Goal: Task Accomplishment & Management: Manage account settings

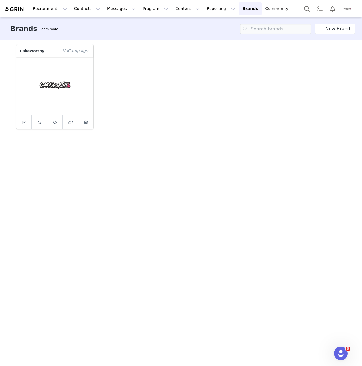
click at [184, 122] on div "Cakeworthy No Campaign s" at bounding box center [181, 86] width 336 height 91
click at [210, 118] on div "Cakeworthy No Campaign s" at bounding box center [181, 86] width 336 height 91
click at [208, 118] on div "Cakeworthy No Campaign s" at bounding box center [181, 86] width 336 height 91
click at [78, 7] on button "Contacts Contacts" at bounding box center [87, 8] width 33 height 13
click at [86, 26] on div "Creators" at bounding box center [88, 25] width 38 height 6
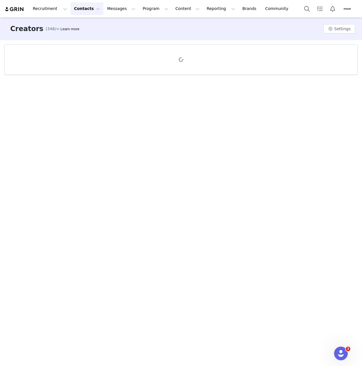
click at [342, 361] on div "Creators (348/∞) Learn more Settings" at bounding box center [181, 190] width 362 height 347
click at [339, 356] on div "Open Intercom Messenger" at bounding box center [339, 352] width 19 height 19
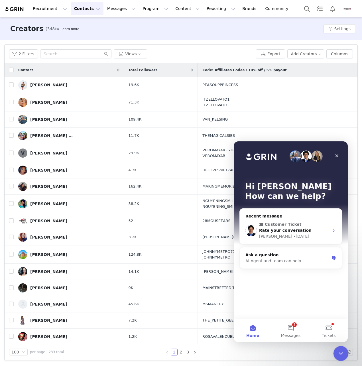
click at [291, 331] on button "3 Messages" at bounding box center [290, 330] width 38 height 23
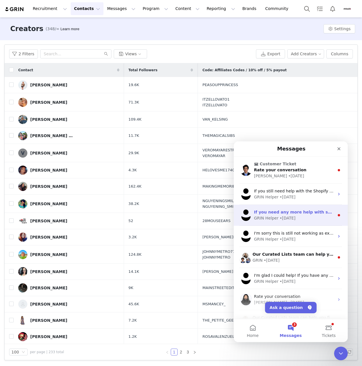
click at [309, 216] on div "GRIN Helper • [DATE]" at bounding box center [294, 218] width 80 height 6
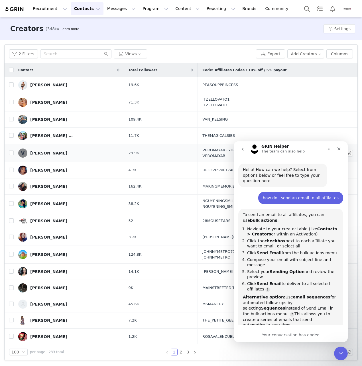
scroll to position [7, 0]
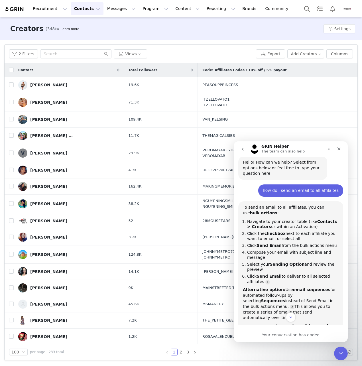
click at [242, 149] on icon "go back" at bounding box center [243, 148] width 2 height 3
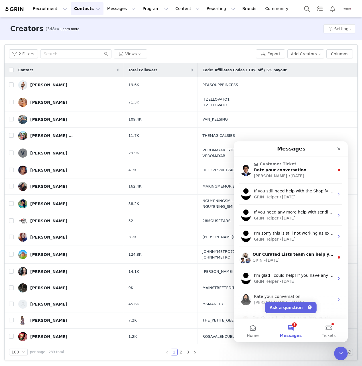
scroll to position [0, 0]
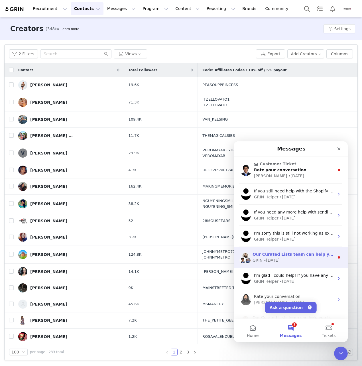
click at [319, 262] on div "GRIN • [DATE]" at bounding box center [293, 260] width 82 height 6
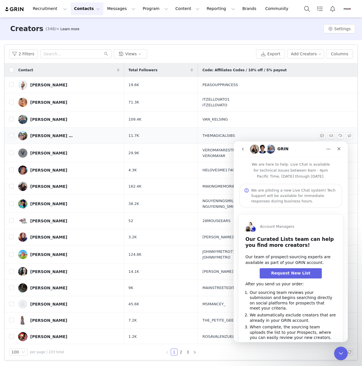
scroll to position [6, 0]
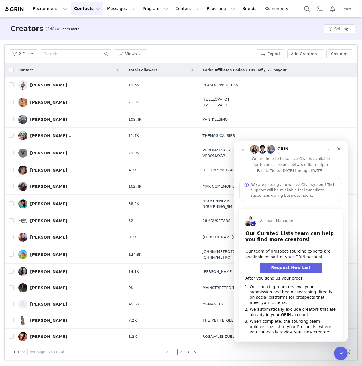
click at [241, 149] on icon "go back" at bounding box center [242, 149] width 5 height 5
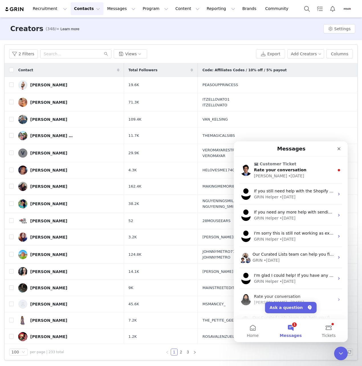
scroll to position [0, 0]
click at [223, 49] on div "2 Filters Views" at bounding box center [131, 53] width 244 height 9
drag, startPoint x: 250, startPoint y: 84, endPoint x: 215, endPoint y: 87, distance: 35.1
click at [215, 87] on td "PEASOUPPRINCESS" at bounding box center [276, 85] width 157 height 16
drag, startPoint x: 215, startPoint y: 87, endPoint x: 235, endPoint y: 104, distance: 26.0
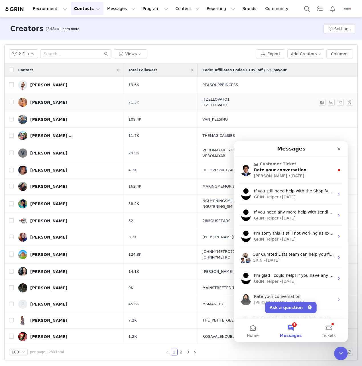
click at [226, 91] on td "PEASOUPPRINCESS" at bounding box center [276, 85] width 157 height 16
click at [237, 106] on td "ITZELLOVATO1 ITZELLOVATO" at bounding box center [276, 102] width 157 height 18
click at [339, 147] on icon "Close" at bounding box center [338, 148] width 5 height 5
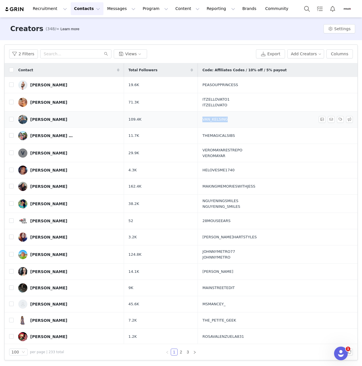
drag, startPoint x: 237, startPoint y: 119, endPoint x: 212, endPoint y: 121, distance: 26.0
click at [212, 121] on td "VAN_KELSING" at bounding box center [276, 119] width 157 height 16
drag, startPoint x: 212, startPoint y: 121, endPoint x: 217, endPoint y: 121, distance: 6.0
copy span "VAN_KELSING"
click at [248, 118] on td "VAN_KELSING" at bounding box center [276, 119] width 157 height 16
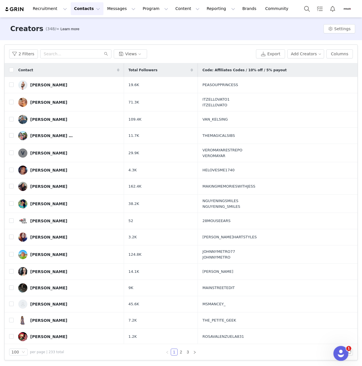
click at [339, 353] on icon "Open Intercom Messenger" at bounding box center [340, 352] width 4 height 5
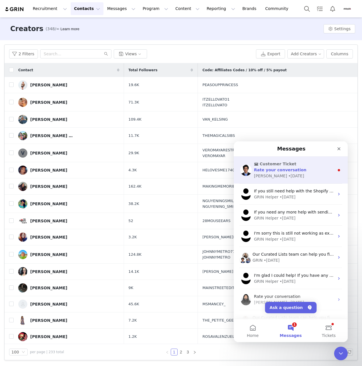
click at [278, 181] on div "Customer Ticket Rate your conversation [PERSON_NAME] • [DATE]" at bounding box center [290, 169] width 114 height 27
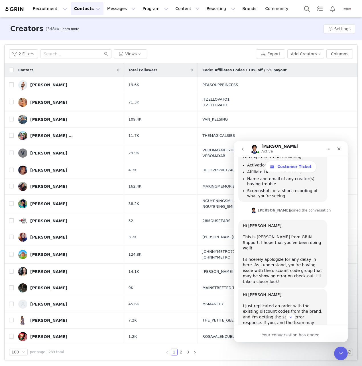
scroll to position [1579, 0]
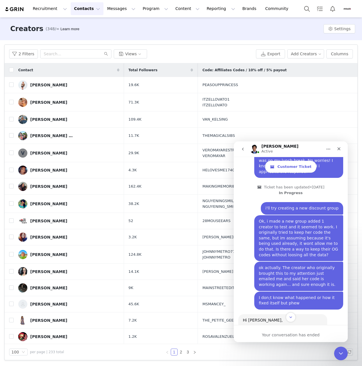
scroll to position [1509, 0]
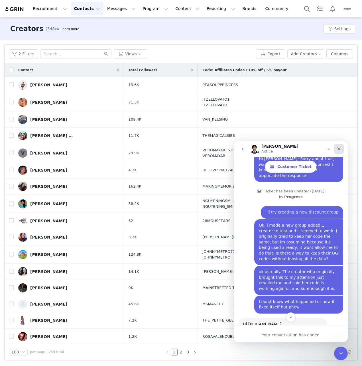
click at [337, 147] on icon "Close" at bounding box center [338, 148] width 5 height 5
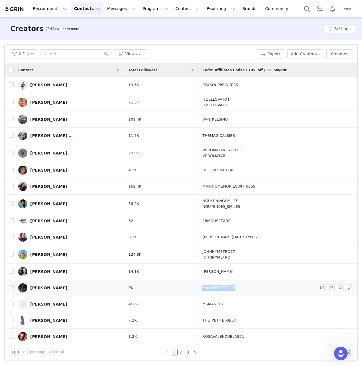
drag, startPoint x: 242, startPoint y: 292, endPoint x: 212, endPoint y: 293, distance: 30.2
click at [212, 293] on td "MAINSTREETEDIT" at bounding box center [276, 288] width 157 height 16
drag, startPoint x: 212, startPoint y: 293, endPoint x: 215, endPoint y: 292, distance: 3.4
copy span "MAINSTREETEDIT"
click at [199, 32] on div "Creators (348/∞) Learn more Settings" at bounding box center [181, 28] width 362 height 23
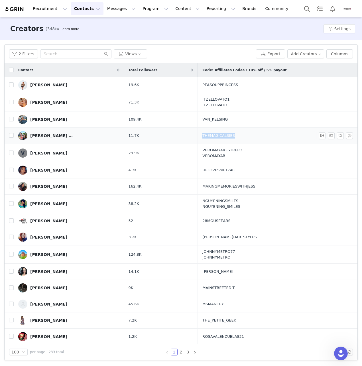
drag, startPoint x: 250, startPoint y: 138, endPoint x: 211, endPoint y: 138, distance: 39.0
click at [211, 138] on td "THEMAGICALSIBS" at bounding box center [276, 136] width 157 height 16
copy span "THEMAGICALSIBS"
click at [179, 32] on div "Creators (348/∞) Learn more Settings" at bounding box center [181, 28] width 362 height 23
click at [169, 37] on div "Creators (348/∞) Learn more Settings" at bounding box center [181, 28] width 362 height 23
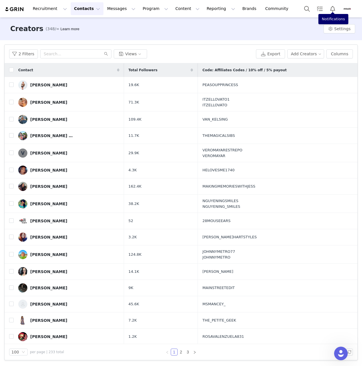
click at [346, 5] on img "Profile" at bounding box center [346, 8] width 9 height 9
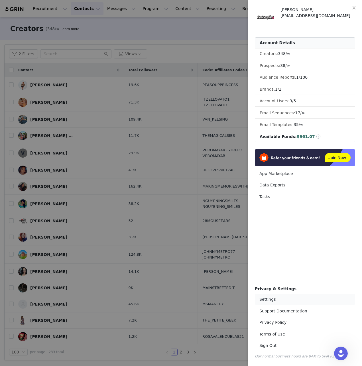
click at [279, 302] on link "Settings" at bounding box center [305, 299] width 100 height 11
select select "America/New_York"
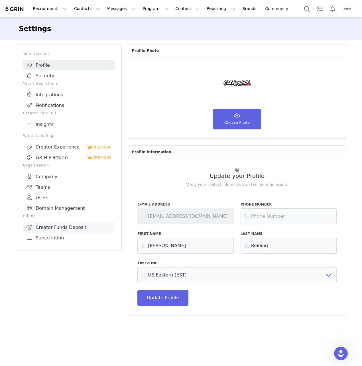
click at [65, 225] on link "Creator Funds Deposit" at bounding box center [68, 227] width 91 height 11
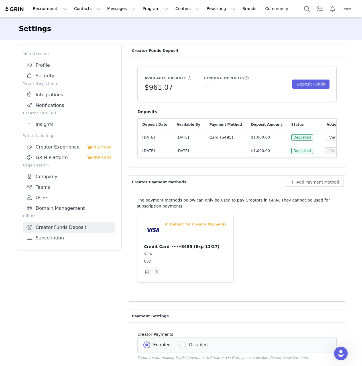
click at [175, 35] on div "Settings" at bounding box center [181, 28] width 338 height 19
click at [140, 15] on div "Recruitment Recruitment Creator Search Curated Lists Landing Pages Web Extensio…" at bounding box center [181, 8] width 362 height 17
click at [139, 12] on button "Program Program" at bounding box center [155, 8] width 32 height 13
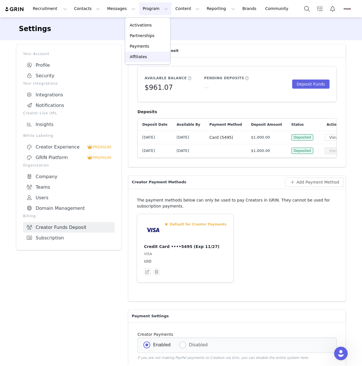
click at [151, 56] on div "Affiliates" at bounding box center [147, 57] width 38 height 6
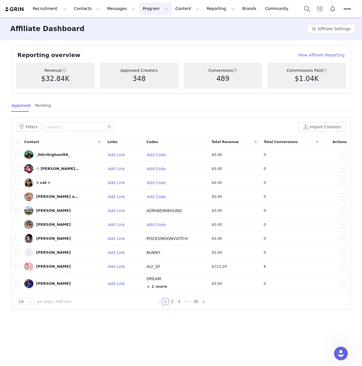
click at [149, 9] on button "Program Program" at bounding box center [155, 8] width 32 height 13
click at [142, 50] on link "Payments" at bounding box center [147, 46] width 45 height 11
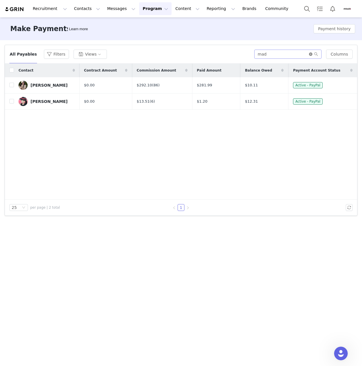
click at [312, 54] on icon "icon: close-circle" at bounding box center [310, 53] width 3 height 3
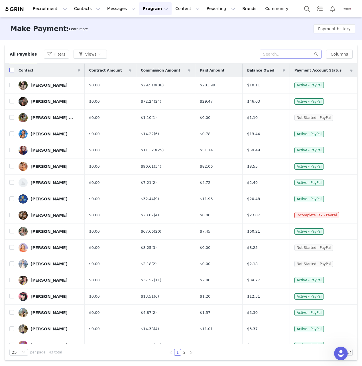
click at [12, 70] on input "checkbox" at bounding box center [11, 70] width 5 height 5
checkbox input "true"
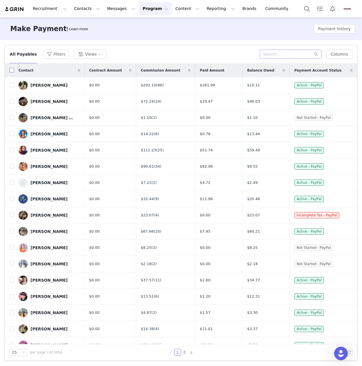
checkbox input "true"
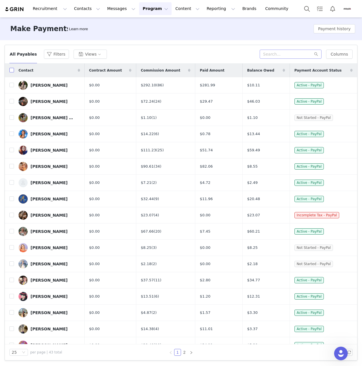
checkbox input "true"
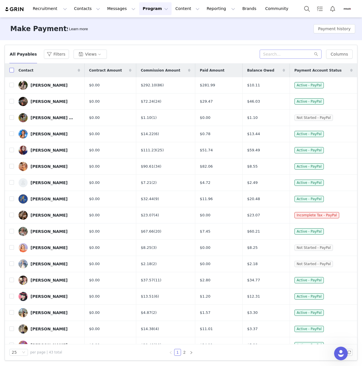
checkbox input "true"
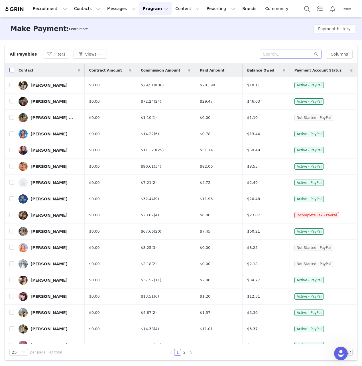
checkbox input "true"
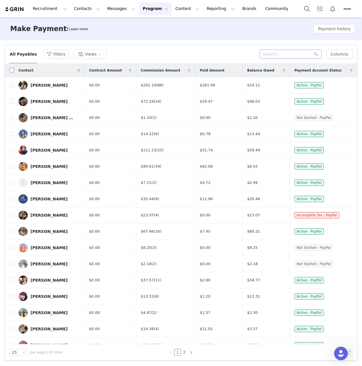
checkbox input "true"
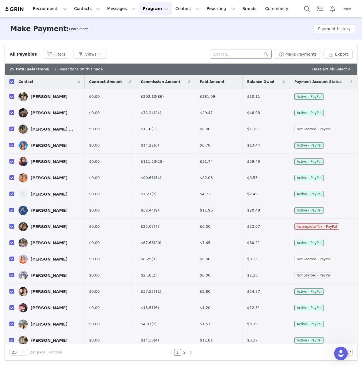
click at [11, 96] on input "checkbox" at bounding box center [11, 96] width 5 height 5
checkbox input "false"
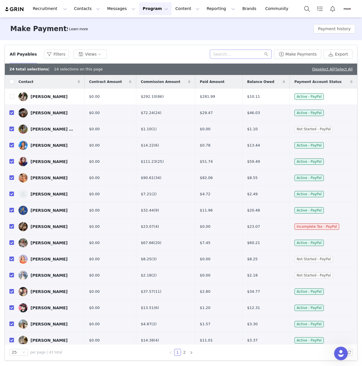
click at [11, 130] on input "checkbox" at bounding box center [11, 128] width 5 height 5
checkbox input "false"
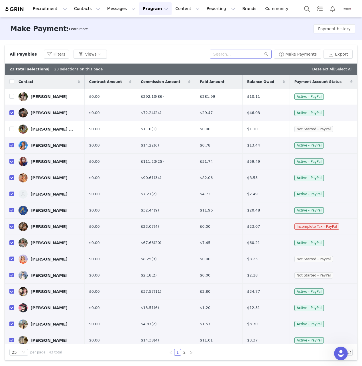
click at [11, 225] on input "checkbox" at bounding box center [11, 226] width 5 height 5
checkbox input "false"
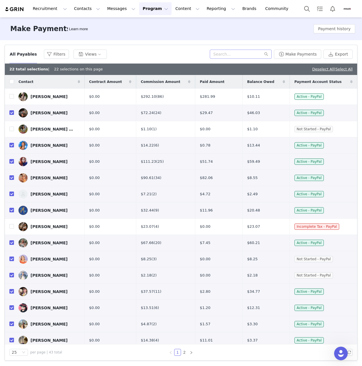
click at [11, 258] on input "checkbox" at bounding box center [11, 258] width 5 height 5
checkbox input "false"
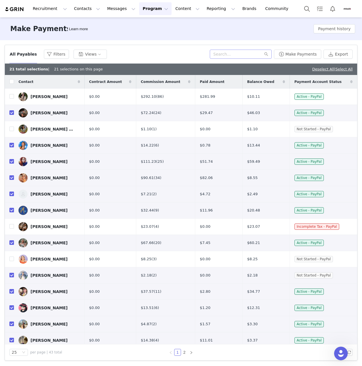
click at [12, 275] on input "checkbox" at bounding box center [11, 274] width 5 height 5
checkbox input "false"
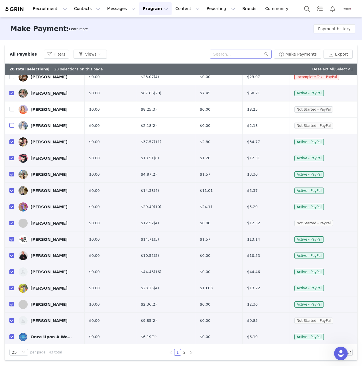
scroll to position [150, 0]
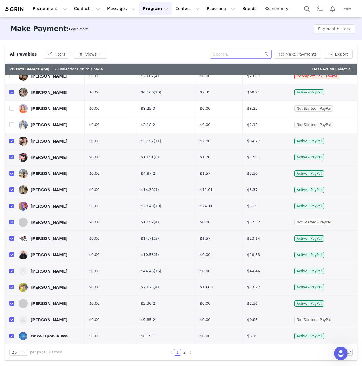
click at [11, 223] on input "checkbox" at bounding box center [11, 221] width 5 height 5
checkbox input "false"
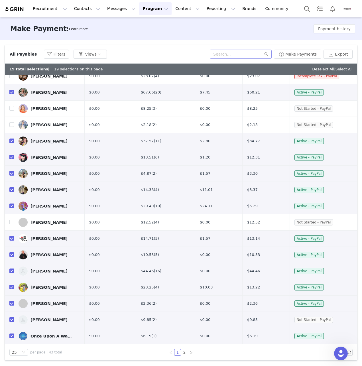
click at [13, 317] on input "checkbox" at bounding box center [11, 319] width 5 height 5
checkbox input "false"
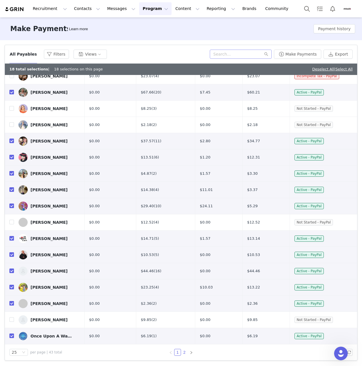
click at [184, 352] on link "2" at bounding box center [184, 352] width 6 height 6
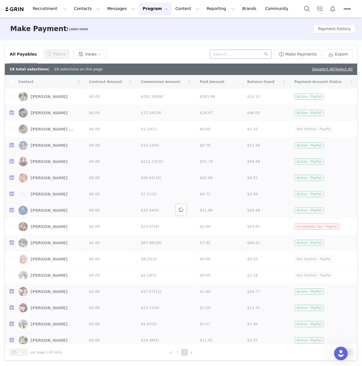
checkbox input "false"
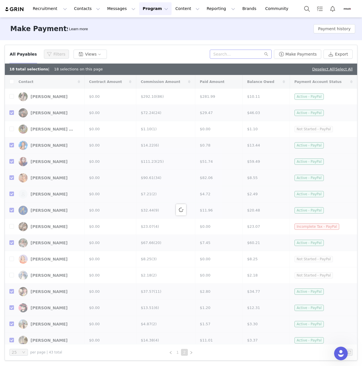
checkbox input "false"
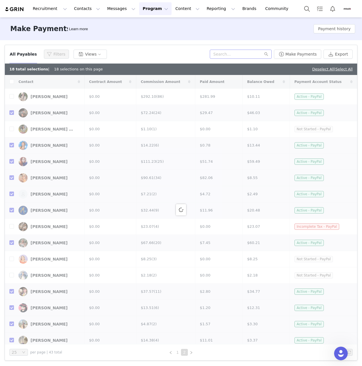
checkbox input "false"
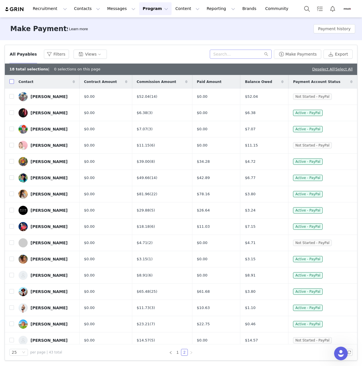
click at [12, 83] on input "checkbox" at bounding box center [11, 81] width 5 height 5
checkbox input "true"
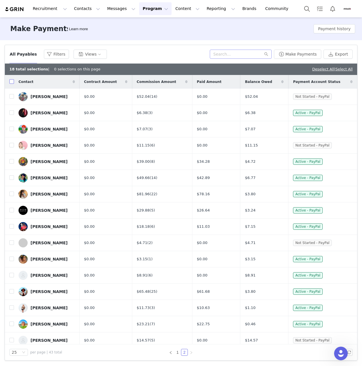
checkbox input "true"
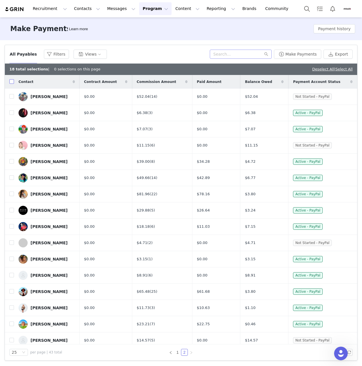
checkbox input "true"
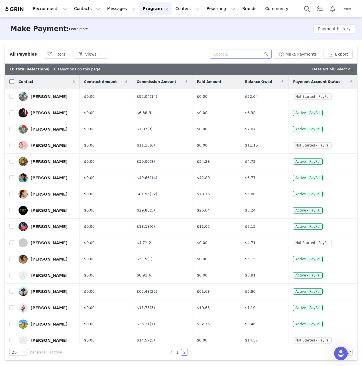
checkbox input "true"
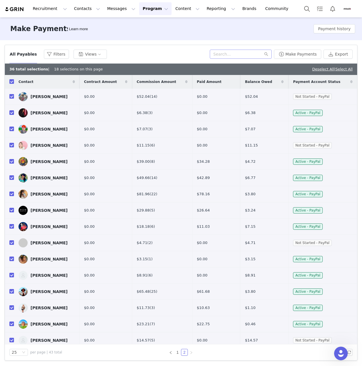
click at [11, 97] on input "checkbox" at bounding box center [11, 96] width 5 height 5
checkbox input "false"
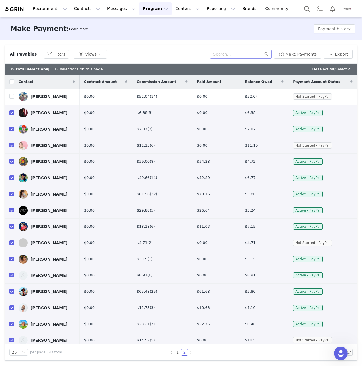
click at [11, 145] on input "checkbox" at bounding box center [11, 145] width 5 height 5
checkbox input "false"
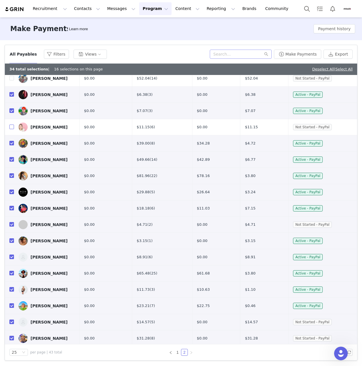
scroll to position [28, 0]
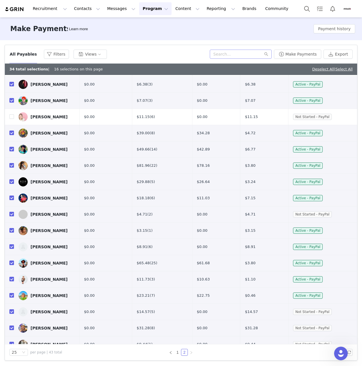
click at [10, 215] on input "checkbox" at bounding box center [11, 214] width 5 height 5
checkbox input "false"
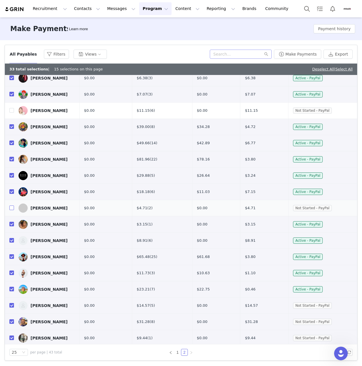
scroll to position [37, 0]
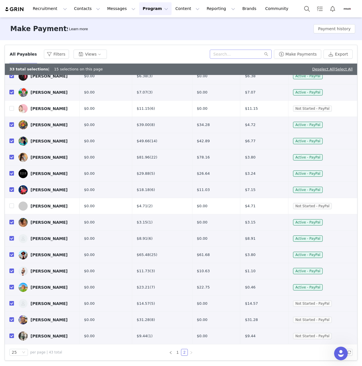
click at [10, 305] on input "checkbox" at bounding box center [11, 303] width 5 height 5
checkbox input "false"
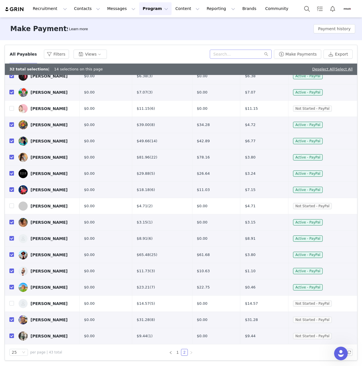
click at [11, 320] on input "checkbox" at bounding box center [11, 319] width 5 height 5
checkbox input "false"
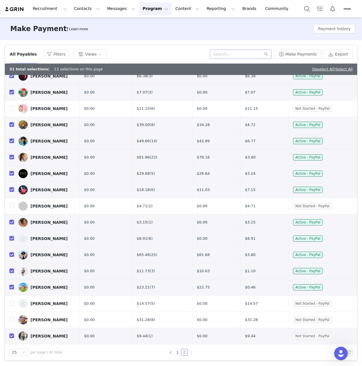
click at [12, 335] on input "checkbox" at bounding box center [11, 335] width 5 height 5
checkbox input "false"
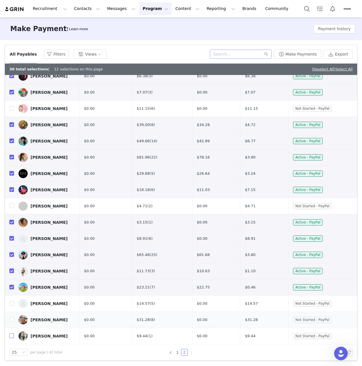
scroll to position [0, 0]
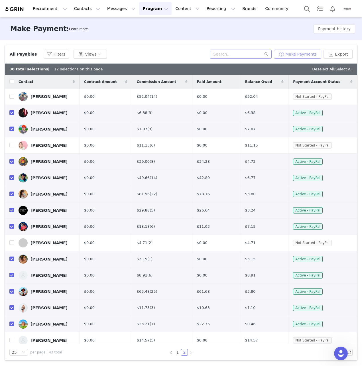
click at [301, 55] on button "Make Payments" at bounding box center [297, 54] width 47 height 9
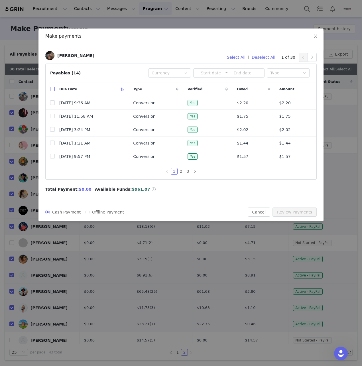
click at [51, 88] on input "checkbox" at bounding box center [52, 89] width 5 height 5
checkbox input "true"
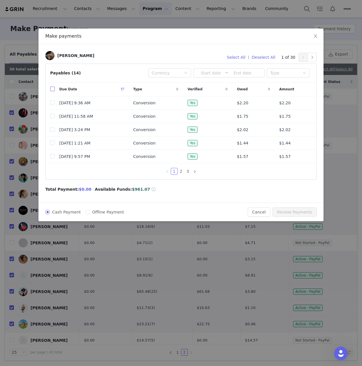
checkbox input "true"
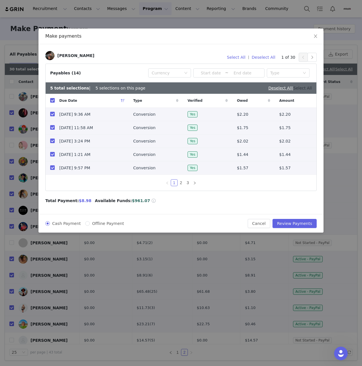
click at [308, 88] on link "Select All" at bounding box center [302, 88] width 19 height 5
click at [313, 58] on button "button" at bounding box center [311, 57] width 9 height 9
checkbox input "true"
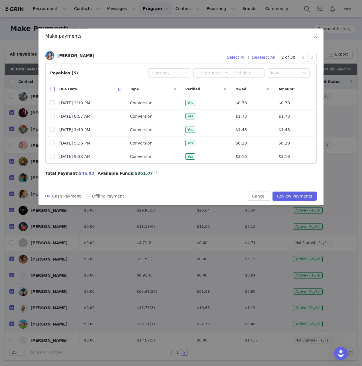
click at [52, 91] on input "checkbox" at bounding box center [52, 89] width 5 height 5
checkbox input "true"
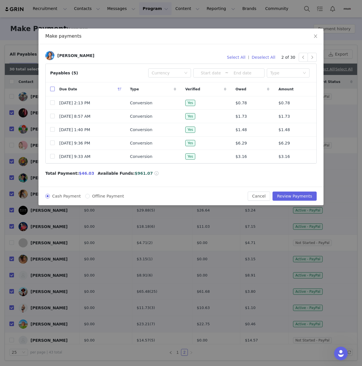
checkbox input "true"
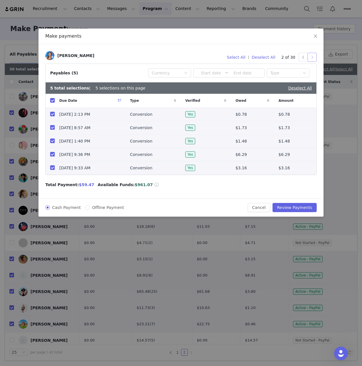
click at [313, 58] on button "button" at bounding box center [311, 57] width 9 height 9
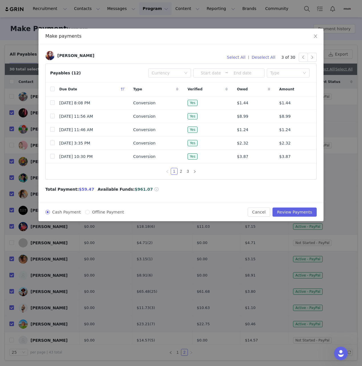
click at [55, 89] on div "Due Date" at bounding box center [92, 89] width 74 height 14
click at [63, 90] on span "Due Date" at bounding box center [68, 89] width 18 height 5
click at [51, 90] on input "checkbox" at bounding box center [52, 89] width 5 height 5
checkbox input "true"
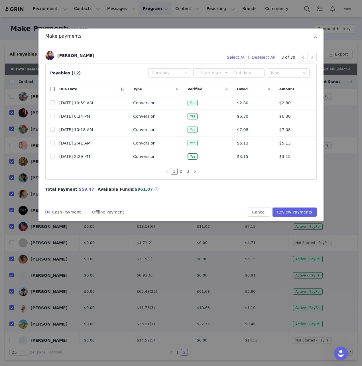
checkbox input "true"
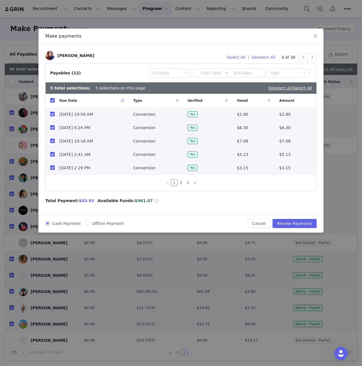
click at [304, 87] on link "Select All" at bounding box center [302, 88] width 19 height 5
click at [313, 58] on button "button" at bounding box center [311, 57] width 9 height 9
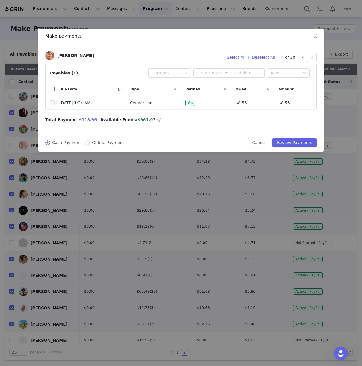
click at [53, 89] on input "checkbox" at bounding box center [52, 89] width 5 height 5
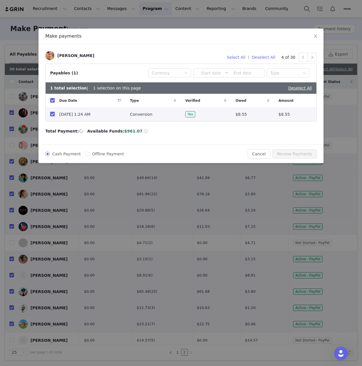
checkbox input "true"
click at [310, 57] on button "button" at bounding box center [311, 57] width 9 height 9
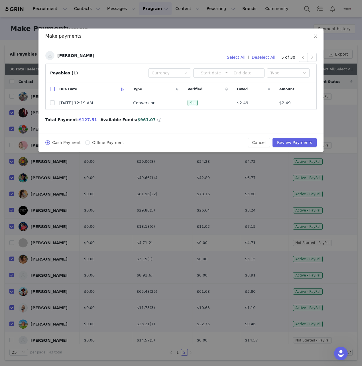
click at [51, 89] on input "checkbox" at bounding box center [52, 89] width 5 height 5
checkbox input "true"
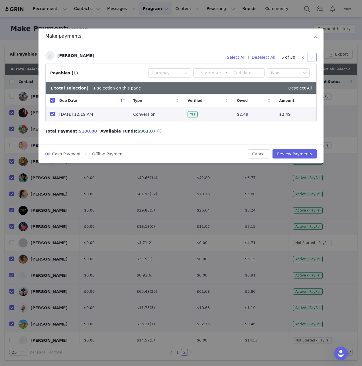
click at [310, 57] on button "button" at bounding box center [311, 57] width 9 height 9
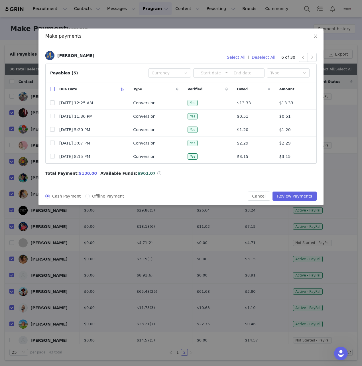
click at [51, 91] on input "checkbox" at bounding box center [52, 89] width 5 height 5
checkbox input "true"
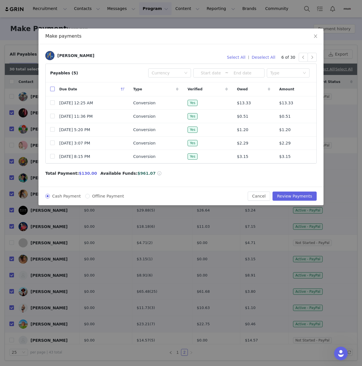
checkbox input "true"
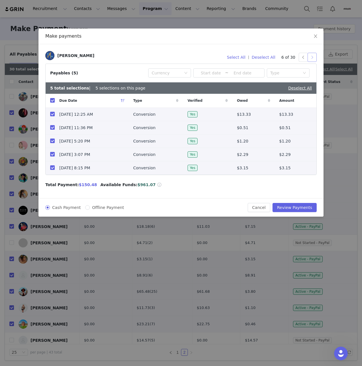
click at [311, 56] on button "button" at bounding box center [311, 57] width 9 height 9
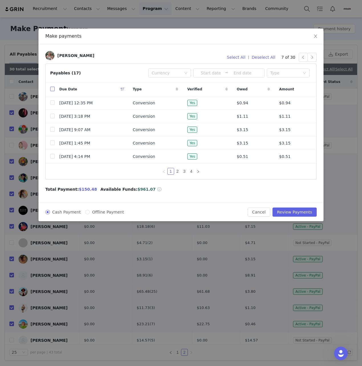
click at [53, 88] on input "checkbox" at bounding box center [52, 89] width 5 height 5
checkbox input "true"
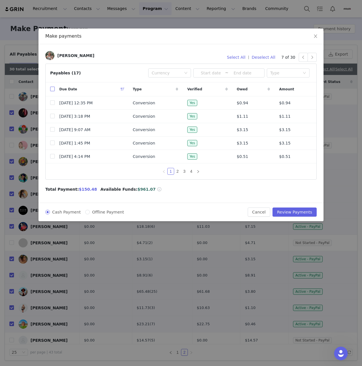
checkbox input "true"
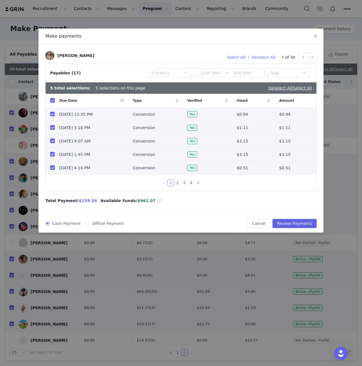
click at [298, 91] on div "Deselect All | Select All" at bounding box center [290, 88] width 44 height 6
click at [301, 88] on link "Select All" at bounding box center [302, 88] width 19 height 5
click at [311, 59] on button "button" at bounding box center [311, 57] width 9 height 9
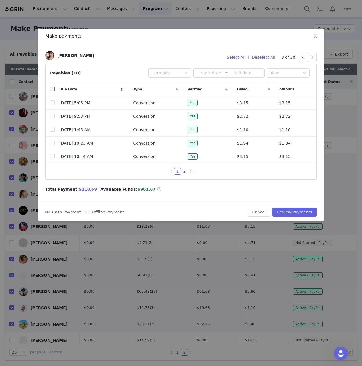
click at [54, 90] on input "checkbox" at bounding box center [52, 89] width 5 height 5
checkbox input "true"
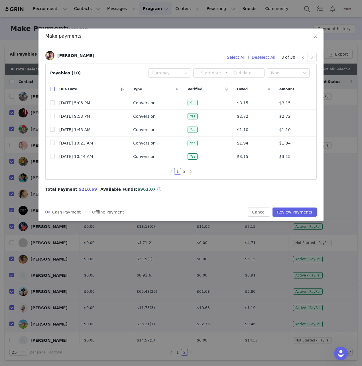
checkbox input "true"
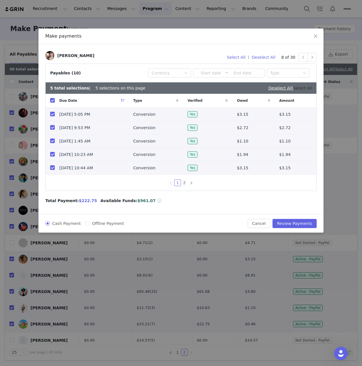
click at [310, 87] on link "Select All" at bounding box center [302, 88] width 19 height 5
click at [312, 58] on button "button" at bounding box center [311, 57] width 9 height 9
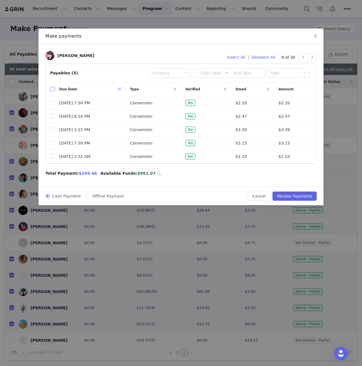
click at [51, 88] on input "checkbox" at bounding box center [52, 89] width 5 height 5
checkbox input "true"
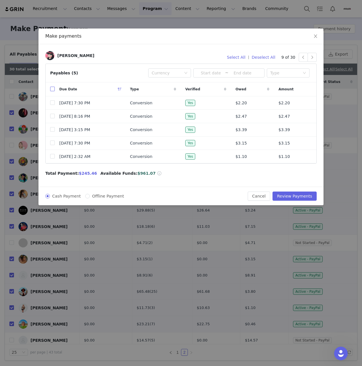
checkbox input "true"
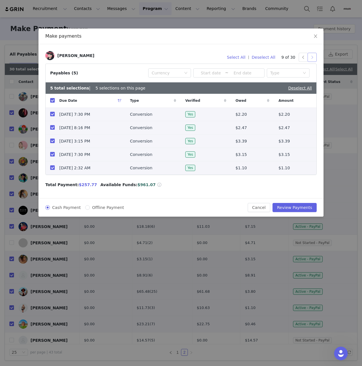
click at [316, 55] on button "button" at bounding box center [311, 57] width 9 height 9
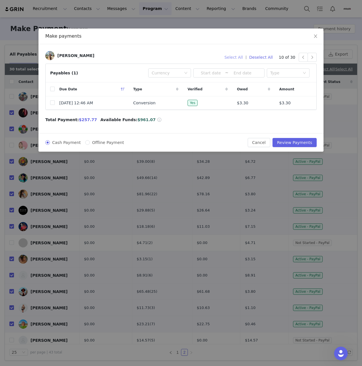
click at [237, 58] on button "Select All" at bounding box center [233, 57] width 24 height 9
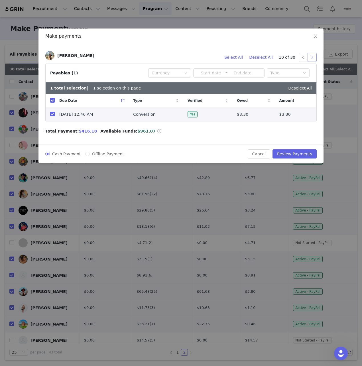
click at [312, 56] on button "button" at bounding box center [311, 57] width 9 height 9
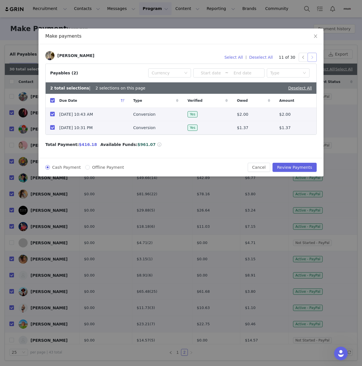
click at [312, 56] on button "button" at bounding box center [311, 57] width 9 height 9
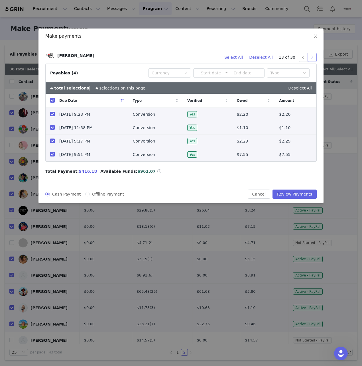
click at [312, 56] on button "button" at bounding box center [311, 57] width 9 height 9
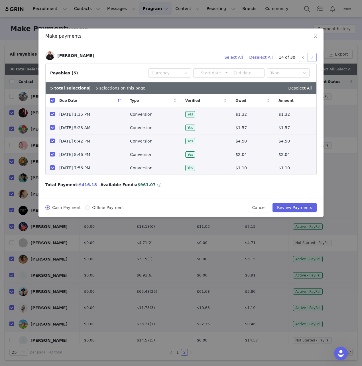
click at [312, 56] on button "button" at bounding box center [311, 57] width 9 height 9
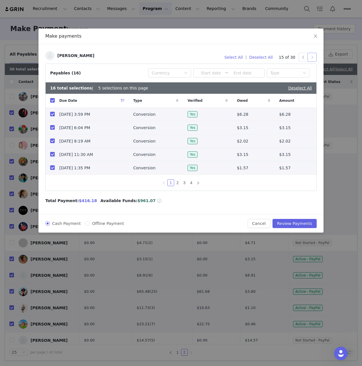
click at [312, 56] on button "button" at bounding box center [311, 57] width 9 height 9
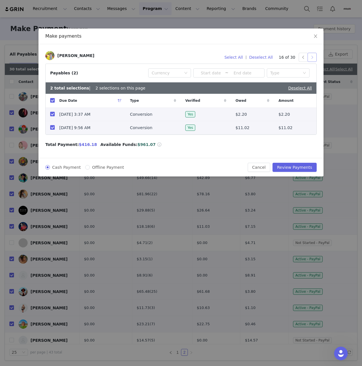
click at [312, 56] on button "button" at bounding box center [311, 57] width 9 height 9
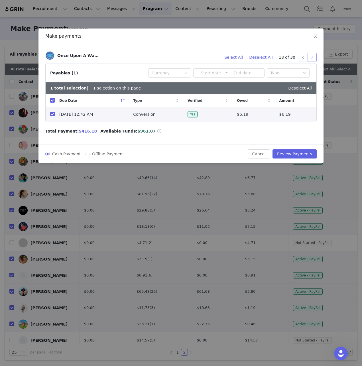
click at [312, 56] on button "button" at bounding box center [311, 57] width 9 height 9
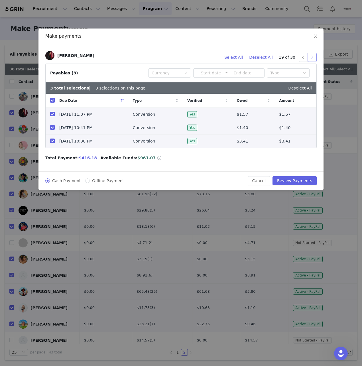
click at [312, 56] on button "button" at bounding box center [311, 57] width 9 height 9
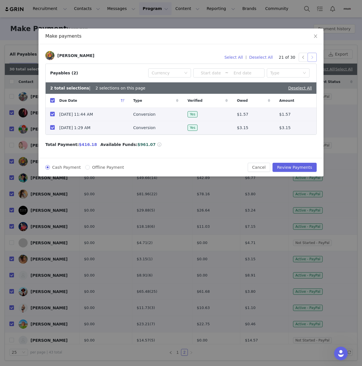
click at [312, 56] on button "button" at bounding box center [311, 57] width 9 height 9
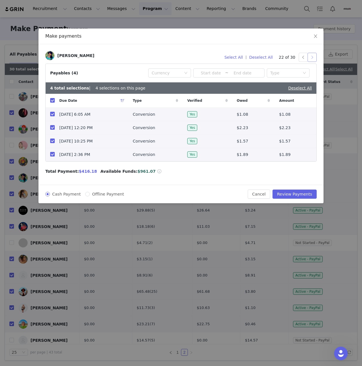
click at [312, 56] on button "button" at bounding box center [311, 57] width 9 height 9
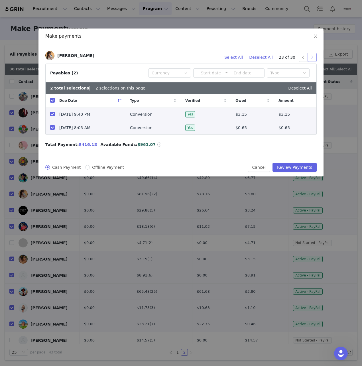
click at [312, 56] on button "button" at bounding box center [311, 57] width 9 height 9
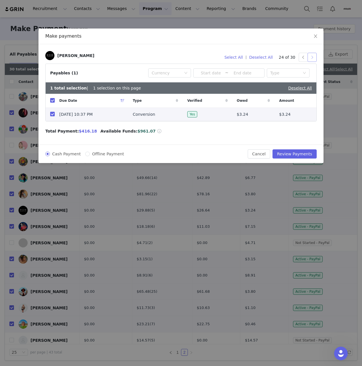
click at [312, 56] on button "button" at bounding box center [311, 57] width 9 height 9
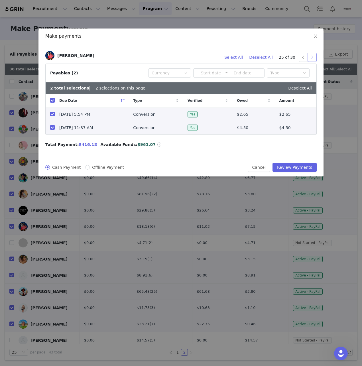
click at [312, 56] on button "button" at bounding box center [311, 57] width 9 height 9
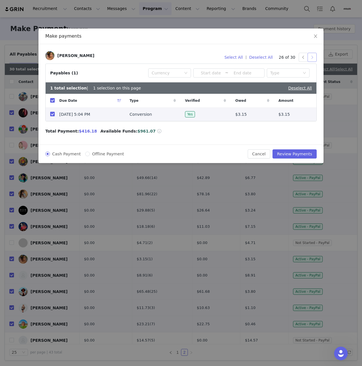
click at [312, 56] on button "button" at bounding box center [311, 57] width 9 height 9
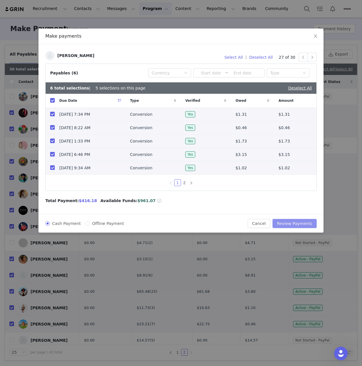
click at [296, 223] on button "Review Payments" at bounding box center [294, 223] width 44 height 9
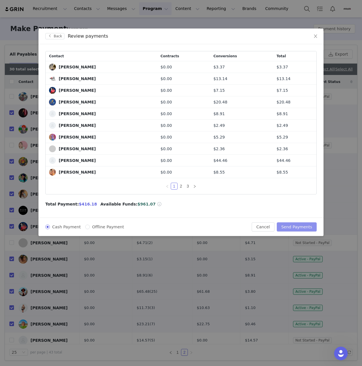
click at [300, 225] on button "Send Payments" at bounding box center [296, 226] width 40 height 9
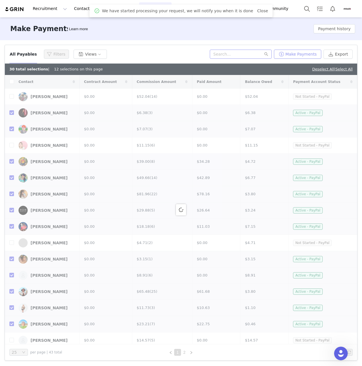
checkbox input "false"
checkbox input "true"
checkbox input "false"
checkbox input "true"
checkbox input "false"
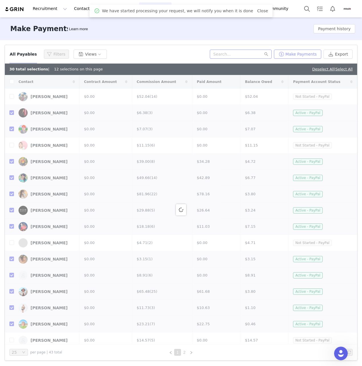
checkbox input "false"
checkbox input "true"
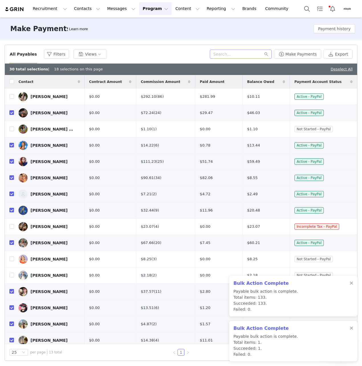
click at [187, 42] on div "Filters Filter Logic And Or Activated Date ~ Content Date ~ Last Payment Date C…" at bounding box center [181, 202] width 362 height 325
